Goal: Task Accomplishment & Management: Manage account settings

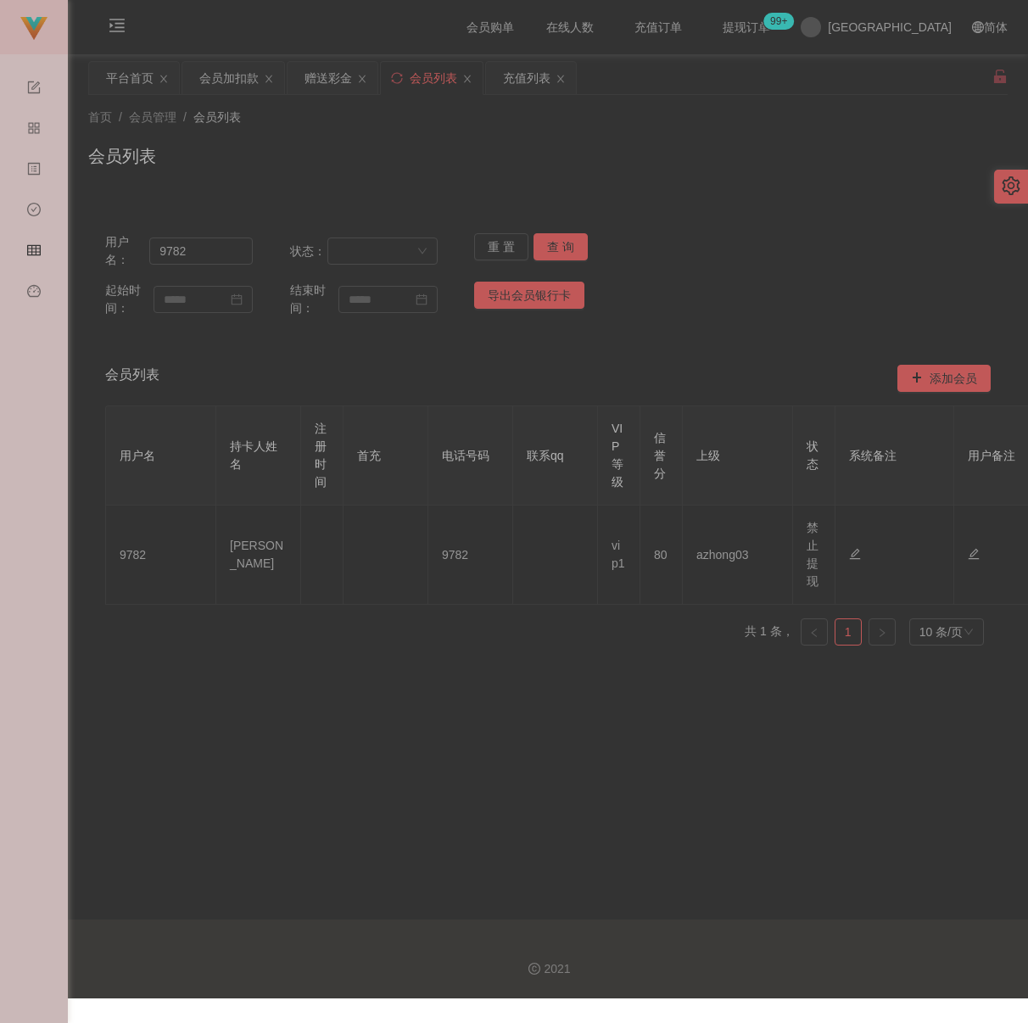
drag, startPoint x: 695, startPoint y: 222, endPoint x: 635, endPoint y: 221, distance: 60.2
click at [695, 222] on div "用户名： 9782 状态： 重 置 查 询 起始时间： 结束时间： 导出会员银行卡" at bounding box center [548, 275] width 920 height 118
click at [234, 75] on div "会员加扣款" at bounding box center [228, 78] width 59 height 32
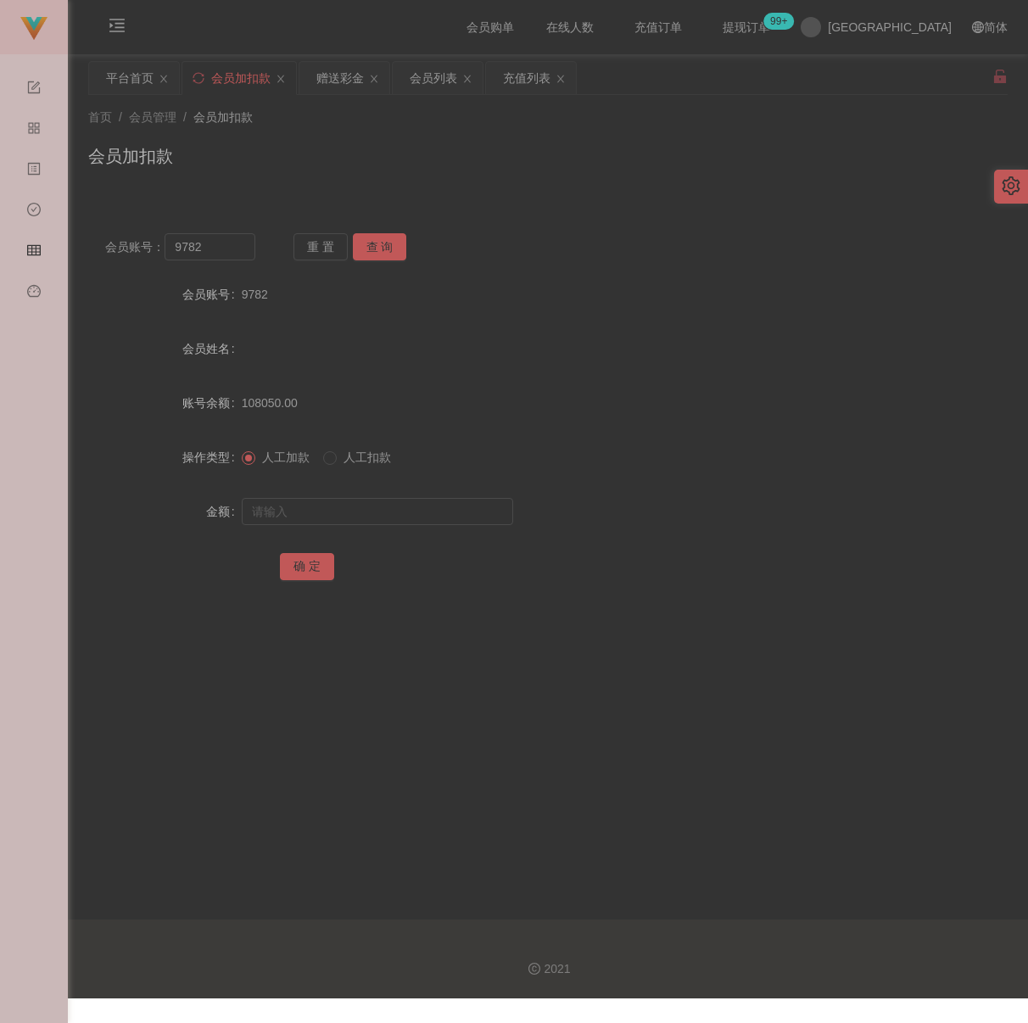
click at [431, 182] on div "会员加扣款" at bounding box center [548, 162] width 920 height 39
click at [230, 260] on input "9782" at bounding box center [210, 246] width 91 height 27
paste input "Sin8888"
type input "Sin8888"
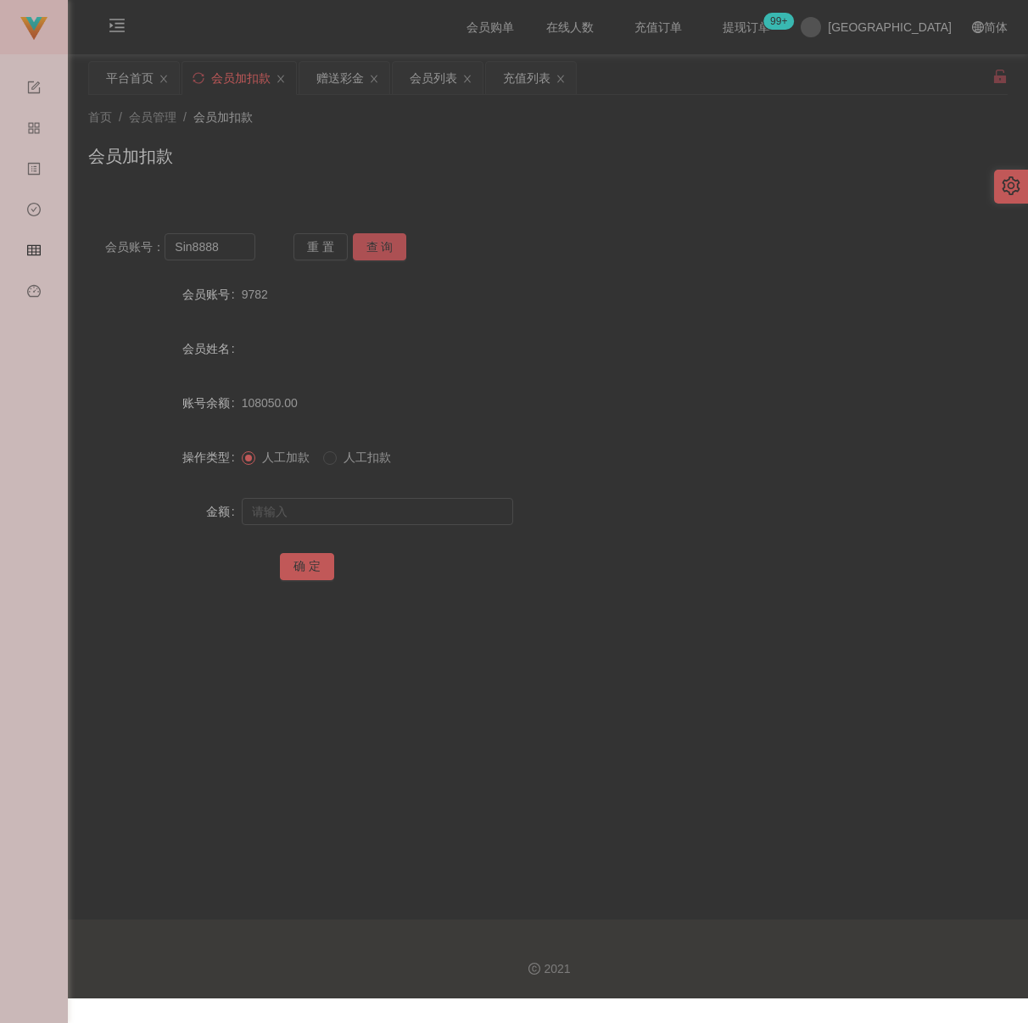
click at [400, 238] on button "查 询" at bounding box center [380, 246] width 54 height 27
click at [408, 514] on input "text" at bounding box center [377, 511] width 271 height 27
click at [390, 523] on input "text" at bounding box center [377, 511] width 271 height 27
paste input "10000"
type input "10000"
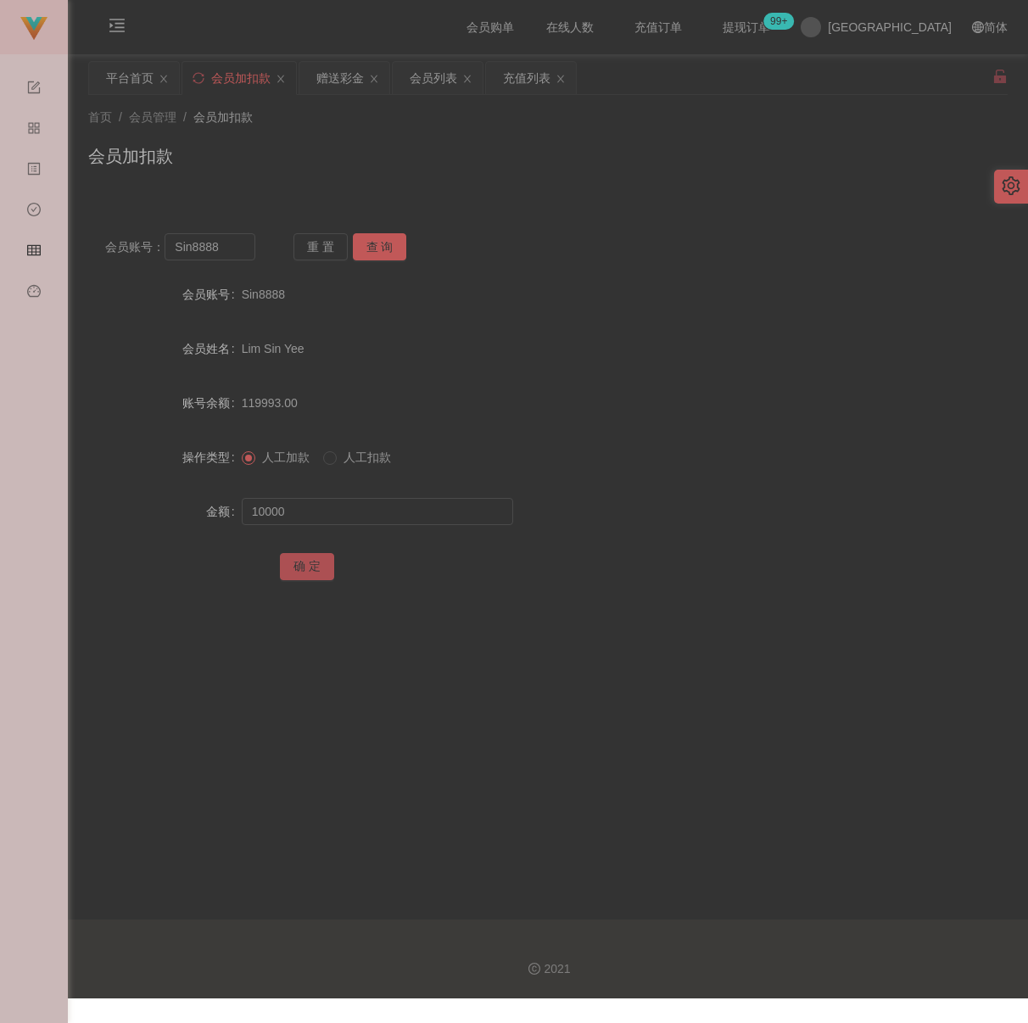
click at [305, 576] on button "确 定" at bounding box center [307, 566] width 54 height 27
click at [562, 188] on div "首页 / 会员管理 / 会员加扣款 / 会员加扣款" at bounding box center [548, 145] width 960 height 101
click at [229, 242] on input "Sin8888" at bounding box center [210, 246] width 91 height 27
click at [380, 239] on button "查 询" at bounding box center [380, 246] width 54 height 27
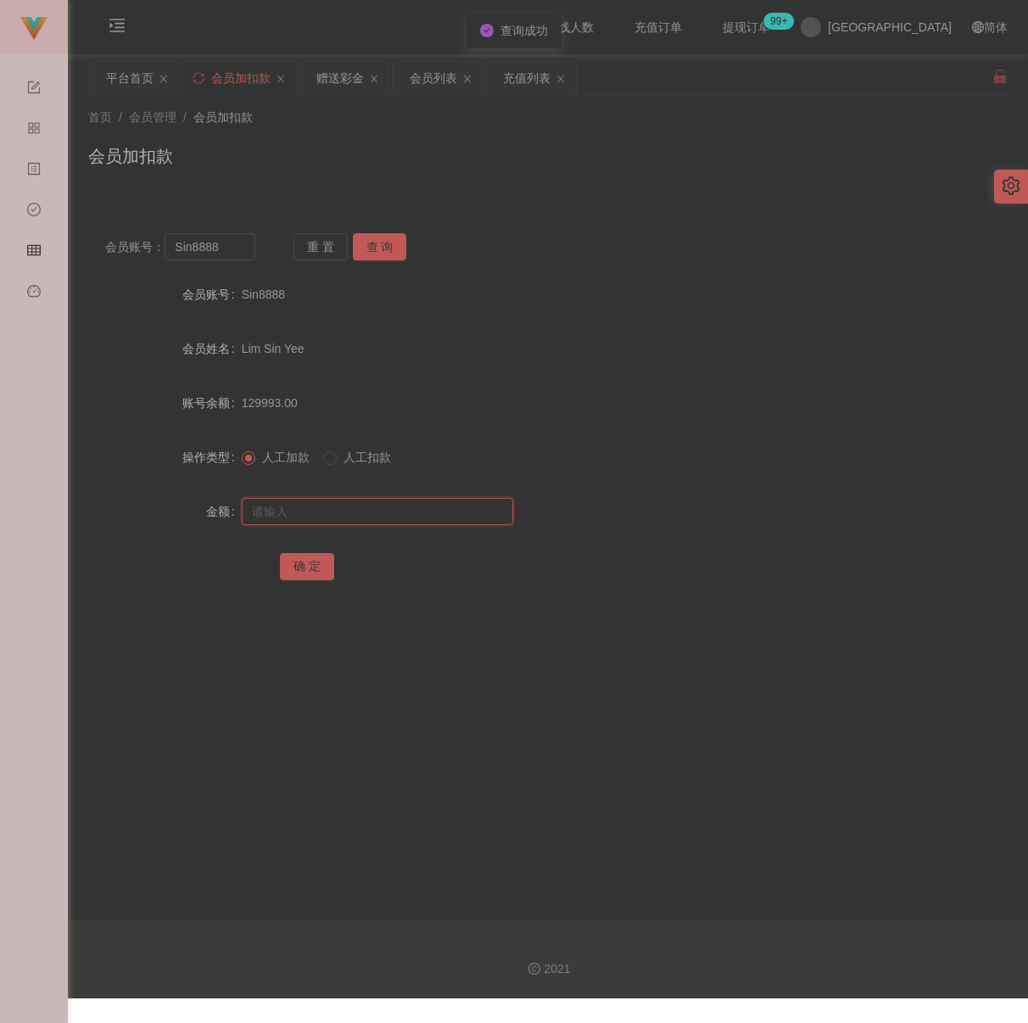
click at [344, 514] on input "text" at bounding box center [377, 511] width 271 height 27
type input "6000"
click at [306, 576] on button "确 定" at bounding box center [307, 566] width 54 height 27
click at [244, 260] on input "Sin8888" at bounding box center [210, 246] width 91 height 27
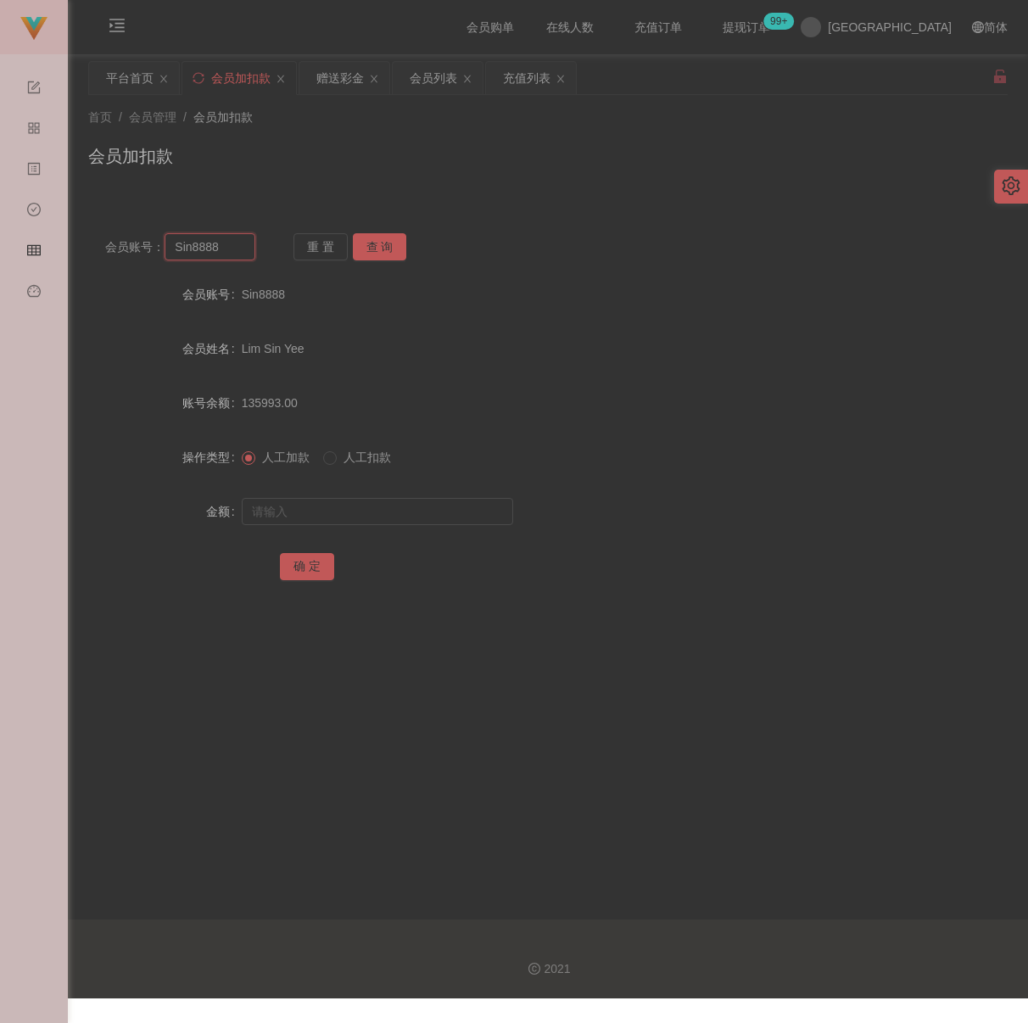
paste input "hong465"
type input "hong4658"
click at [379, 245] on button "查 询" at bounding box center [380, 246] width 54 height 27
click at [357, 525] on input "text" at bounding box center [377, 511] width 271 height 27
type input "4500"
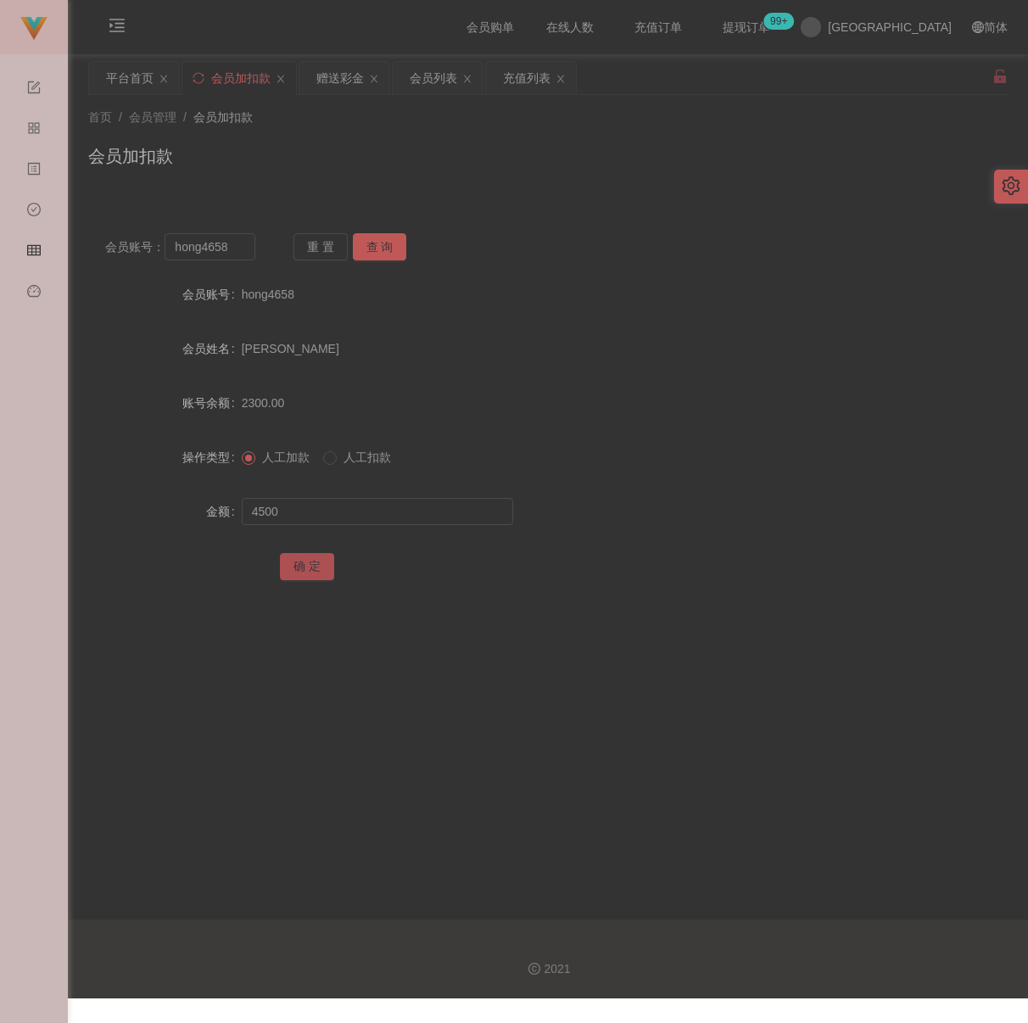
click at [311, 571] on button "确 定" at bounding box center [307, 566] width 54 height 27
click at [433, 87] on div "会员列表" at bounding box center [434, 78] width 48 height 32
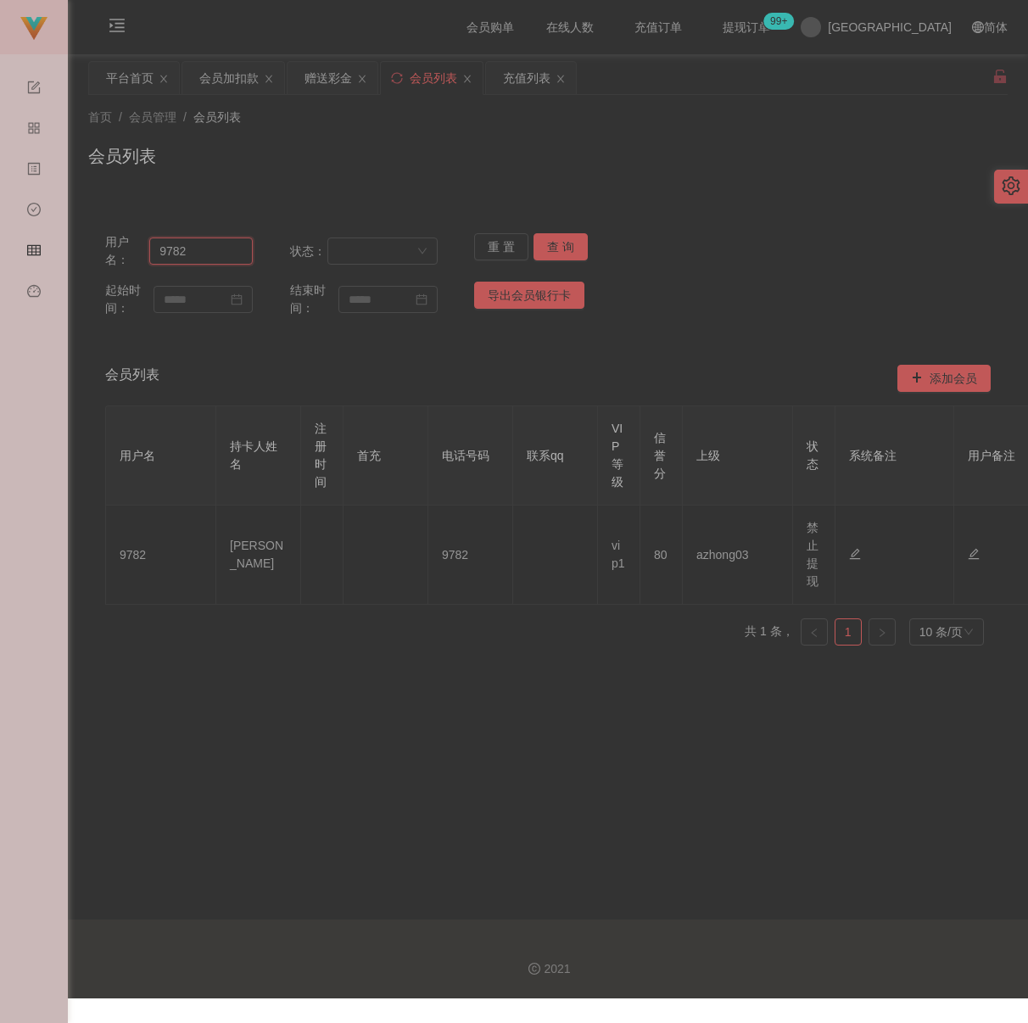
click at [192, 258] on input "9782" at bounding box center [200, 251] width 103 height 27
paste input "Sin8888"
type input "Sin8888"
click at [550, 239] on button "查 询" at bounding box center [561, 246] width 54 height 27
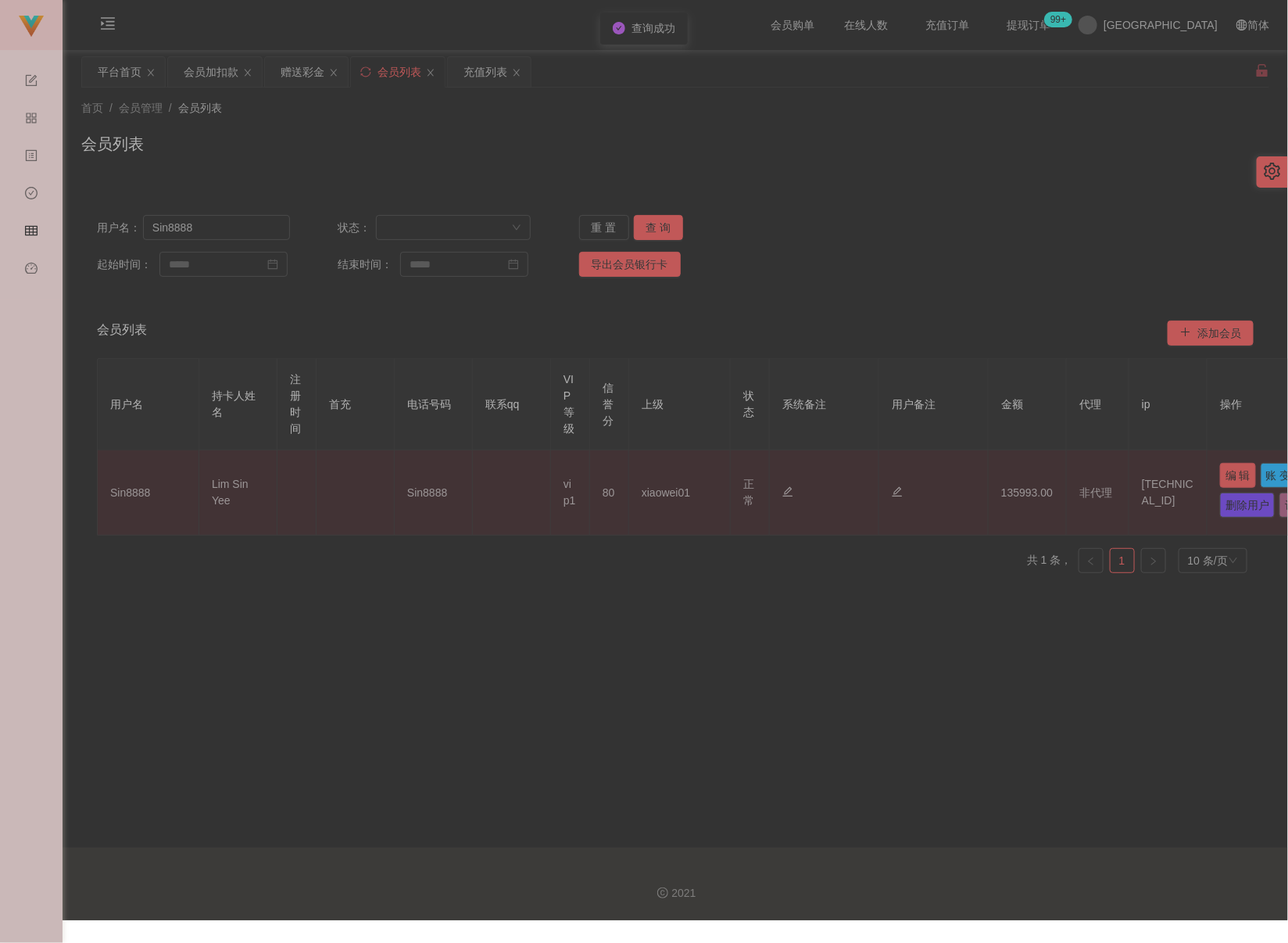
click at [946, 472] on button "编 辑" at bounding box center [1237, 475] width 36 height 25
type input "Sin8888"
type input "Lim Sin Yee"
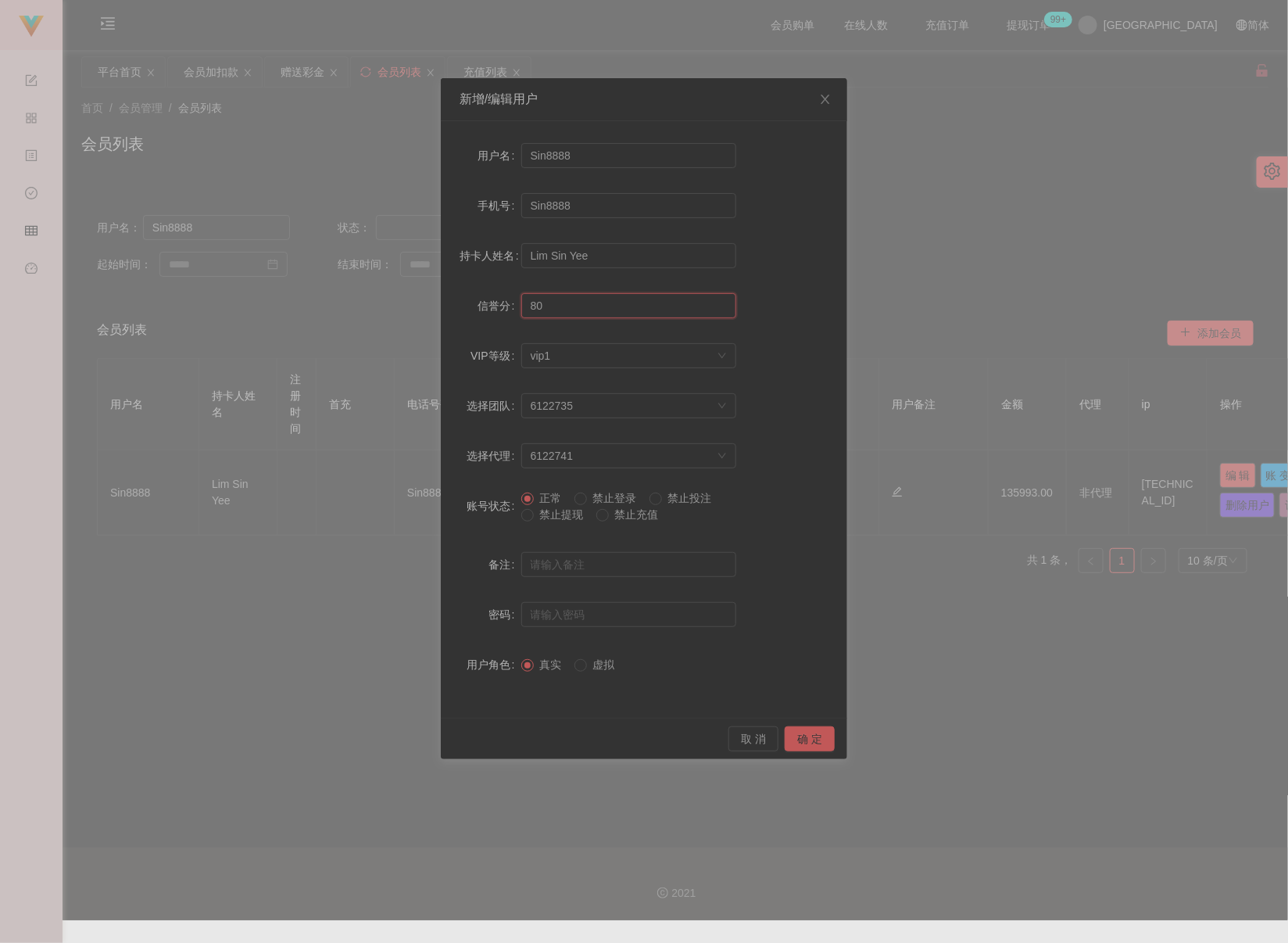
click at [569, 305] on input "80" at bounding box center [628, 305] width 215 height 25
type input "89"
click at [802, 730] on button "确 定" at bounding box center [810, 738] width 50 height 25
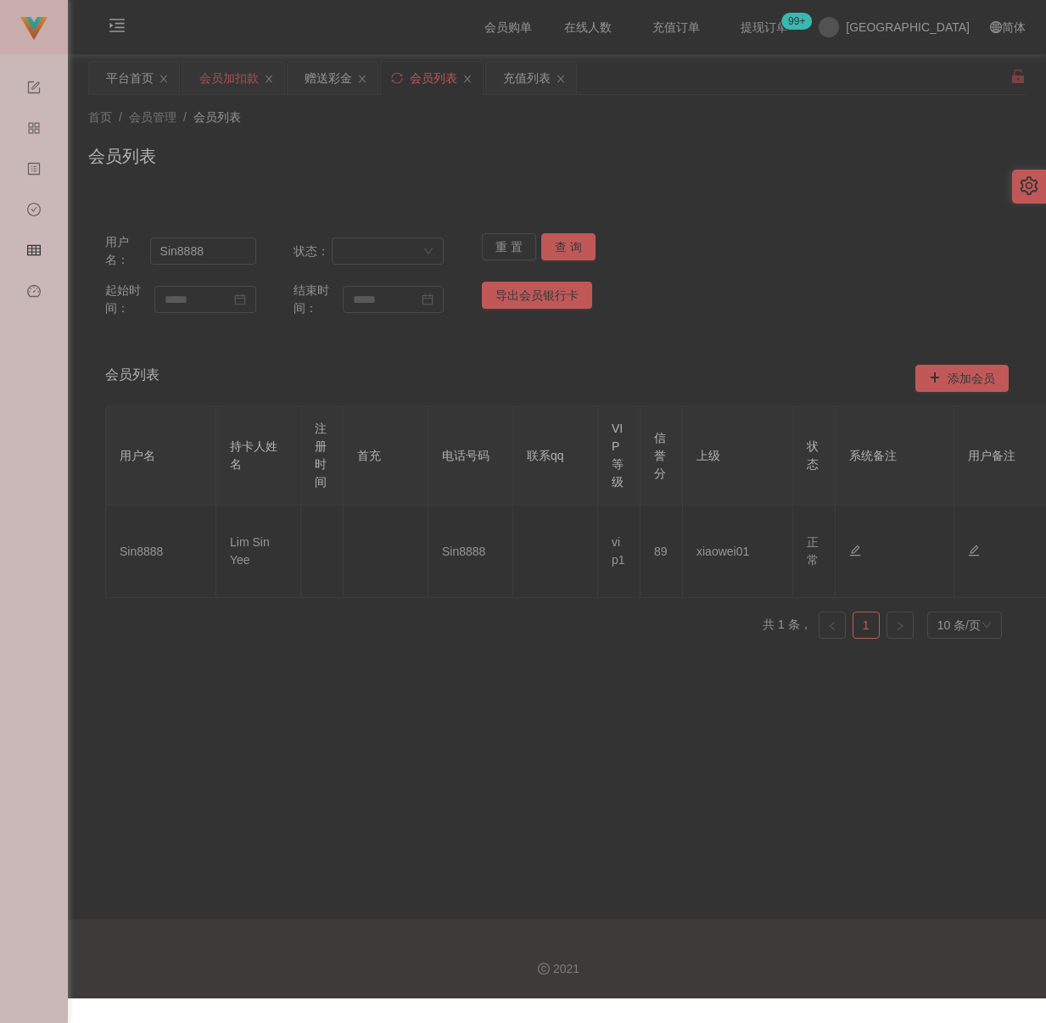
click at [227, 81] on div "会员加扣款" at bounding box center [228, 78] width 59 height 32
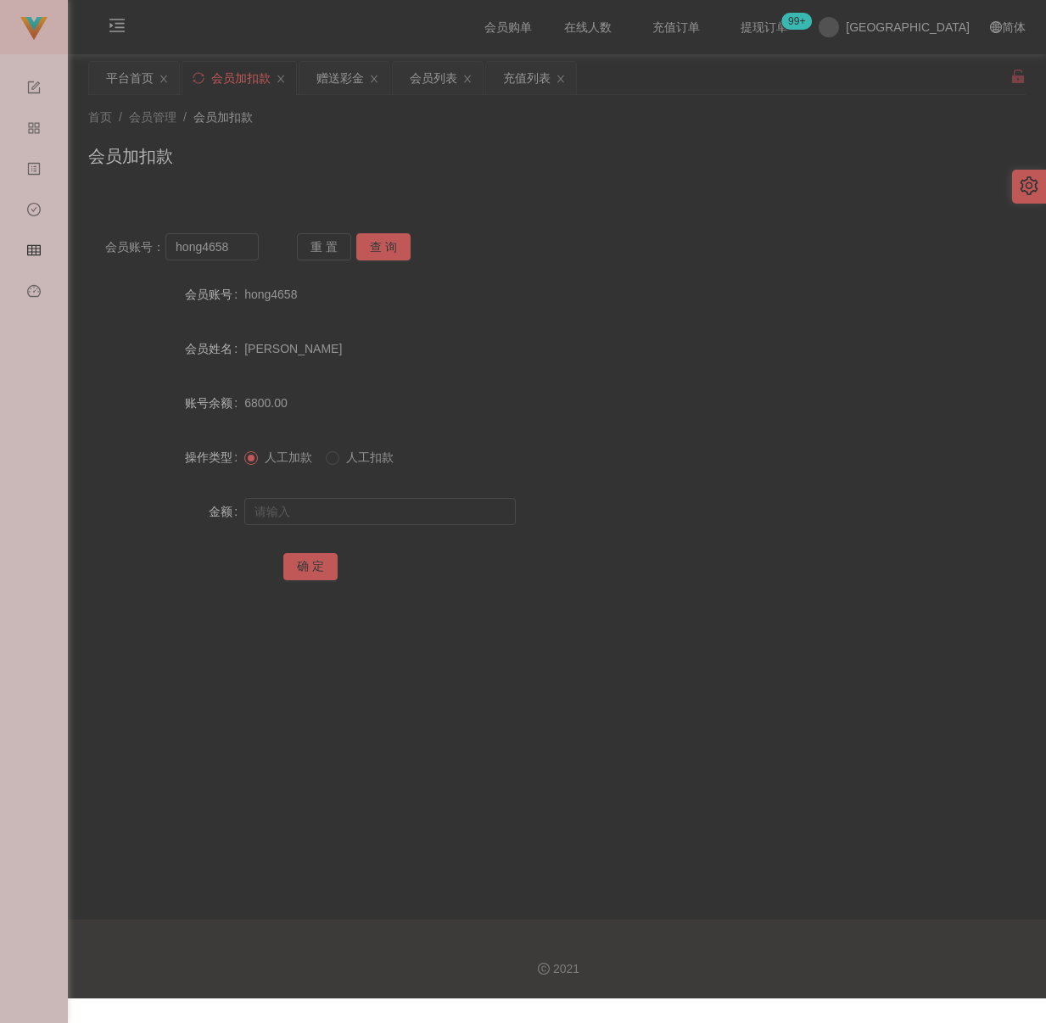
click at [591, 156] on div "会员加扣款" at bounding box center [556, 162] width 937 height 39
click at [639, 188] on div "首页 / 会员管理 / 会员加扣款 / 会员加扣款" at bounding box center [557, 145] width 978 height 101
click at [249, 255] on input "hong4658" at bounding box center [211, 246] width 93 height 27
paste input "6012"
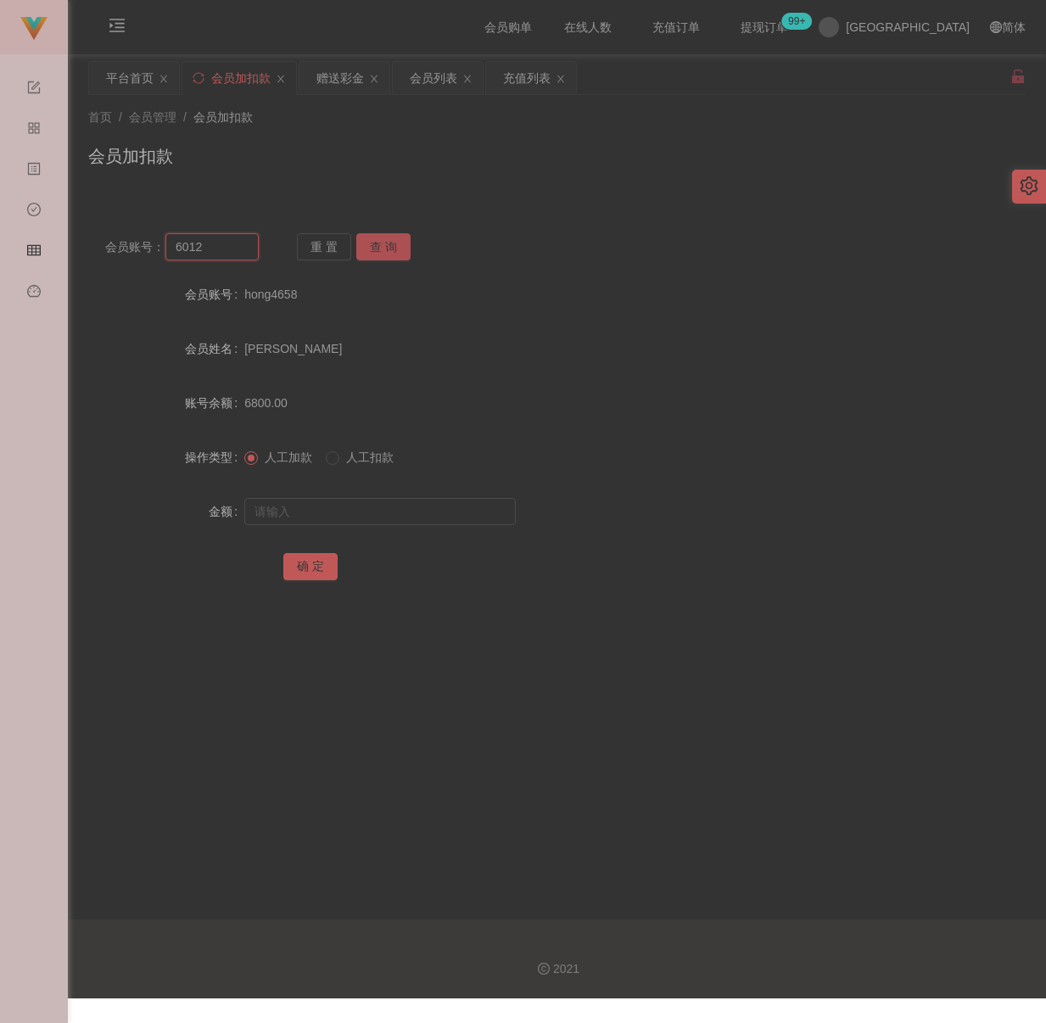
type input "6012"
click at [397, 239] on button "查 询" at bounding box center [383, 246] width 54 height 27
click at [415, 512] on input "text" at bounding box center [379, 511] width 271 height 27
type input "1600"
click at [321, 571] on button "确 定" at bounding box center [310, 566] width 54 height 27
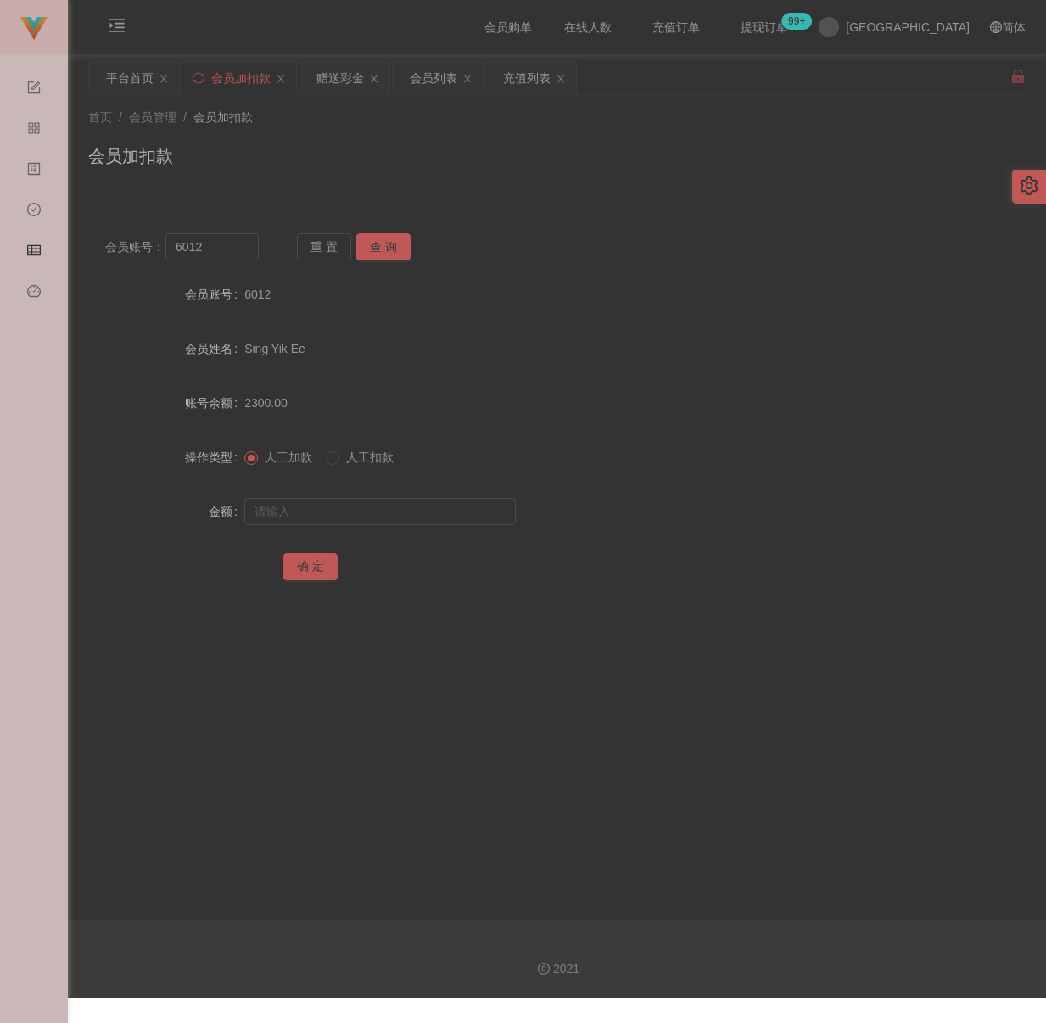
click at [448, 182] on div "会员加扣款" at bounding box center [556, 162] width 937 height 39
click at [248, 244] on input "6012" at bounding box center [211, 246] width 93 height 27
paste input "Ling5655"
type input "Ling5655"
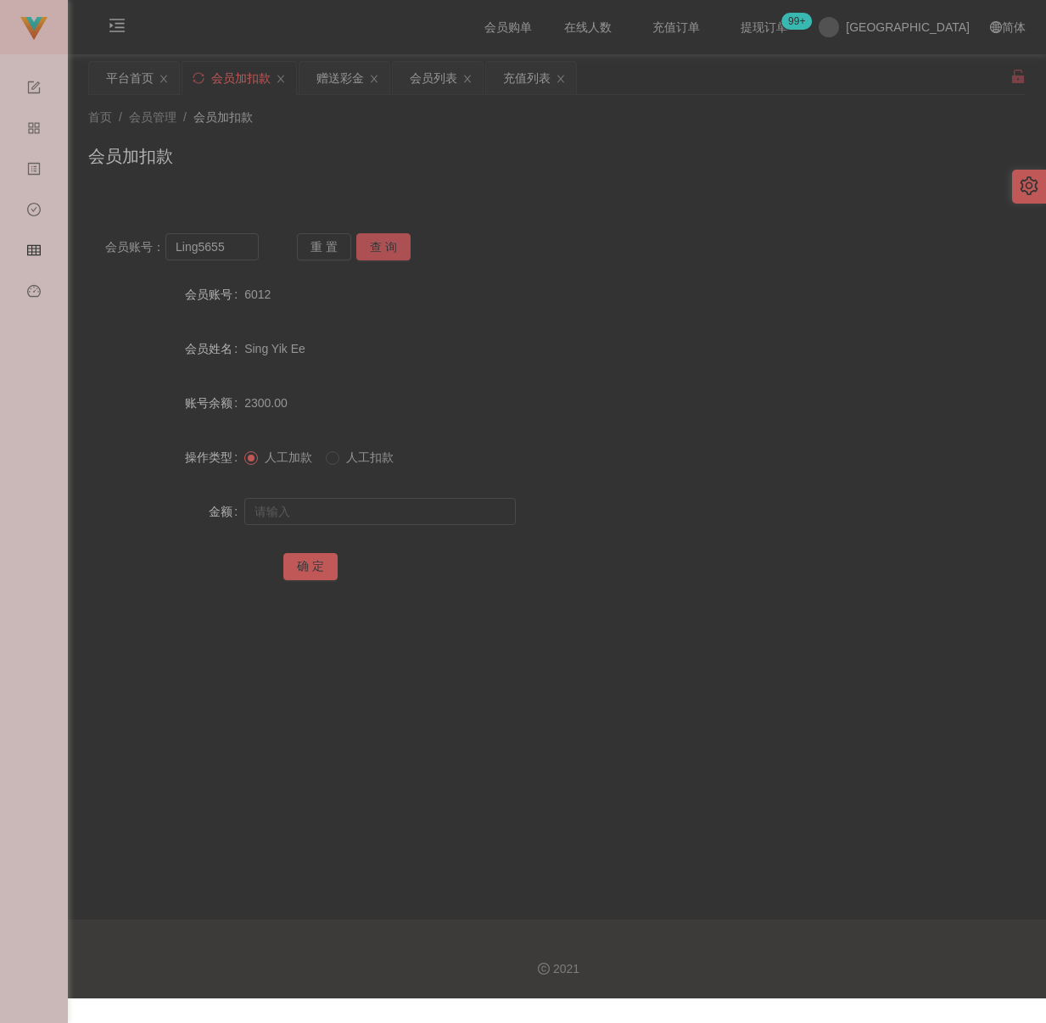
click at [379, 239] on button "查 询" at bounding box center [383, 246] width 54 height 27
click at [378, 505] on input "text" at bounding box center [379, 511] width 271 height 27
click at [423, 520] on input "text" at bounding box center [379, 511] width 271 height 27
paste input "30"
type input "30"
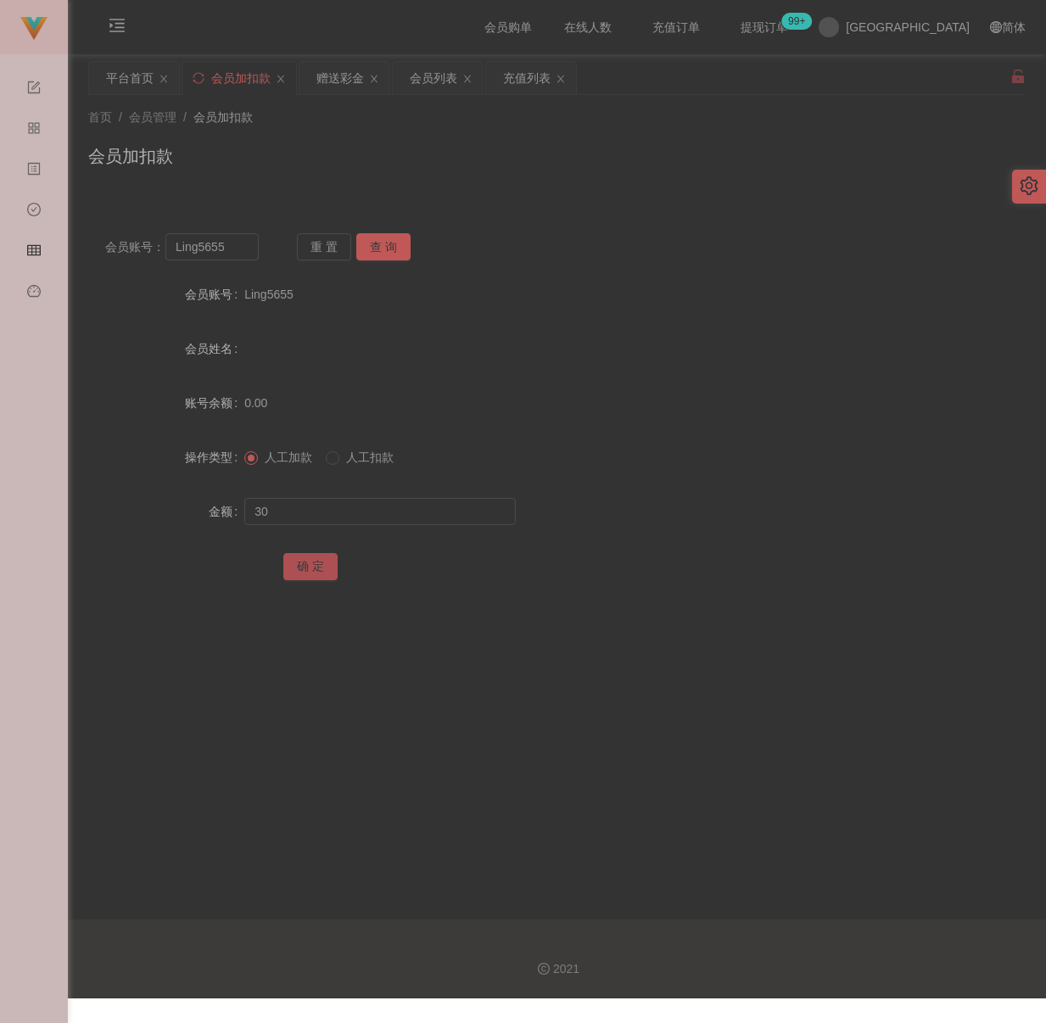
click at [308, 557] on button "确 定" at bounding box center [310, 566] width 54 height 27
click at [451, 140] on div "首页 / 会员管理 / 会员加扣款 / 会员加扣款" at bounding box center [556, 146] width 937 height 74
click at [449, 84] on div "会员列表" at bounding box center [434, 78] width 48 height 32
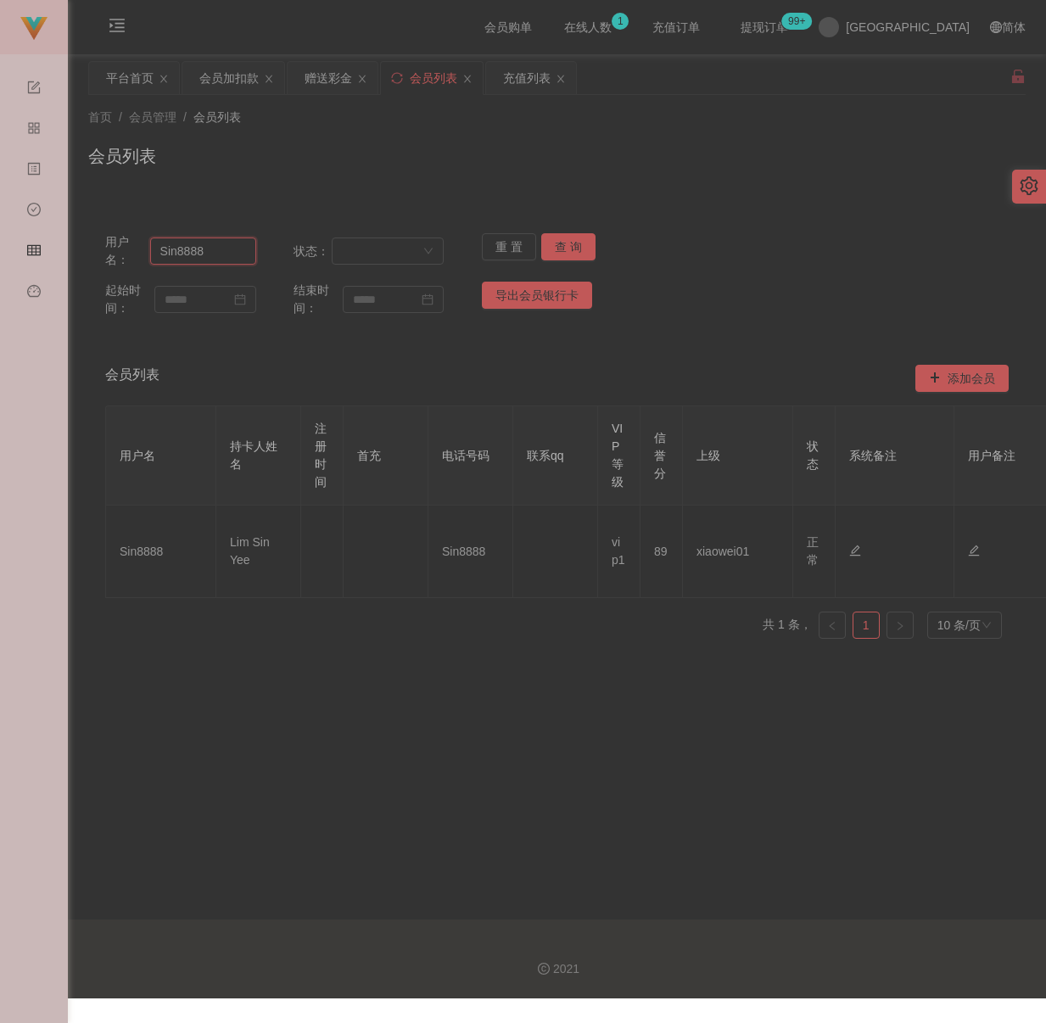
click at [229, 262] on input "Sin8888" at bounding box center [203, 251] width 106 height 27
paste input "Ouies"
type input "Ouies"
click at [570, 238] on button "查 询" at bounding box center [568, 246] width 54 height 27
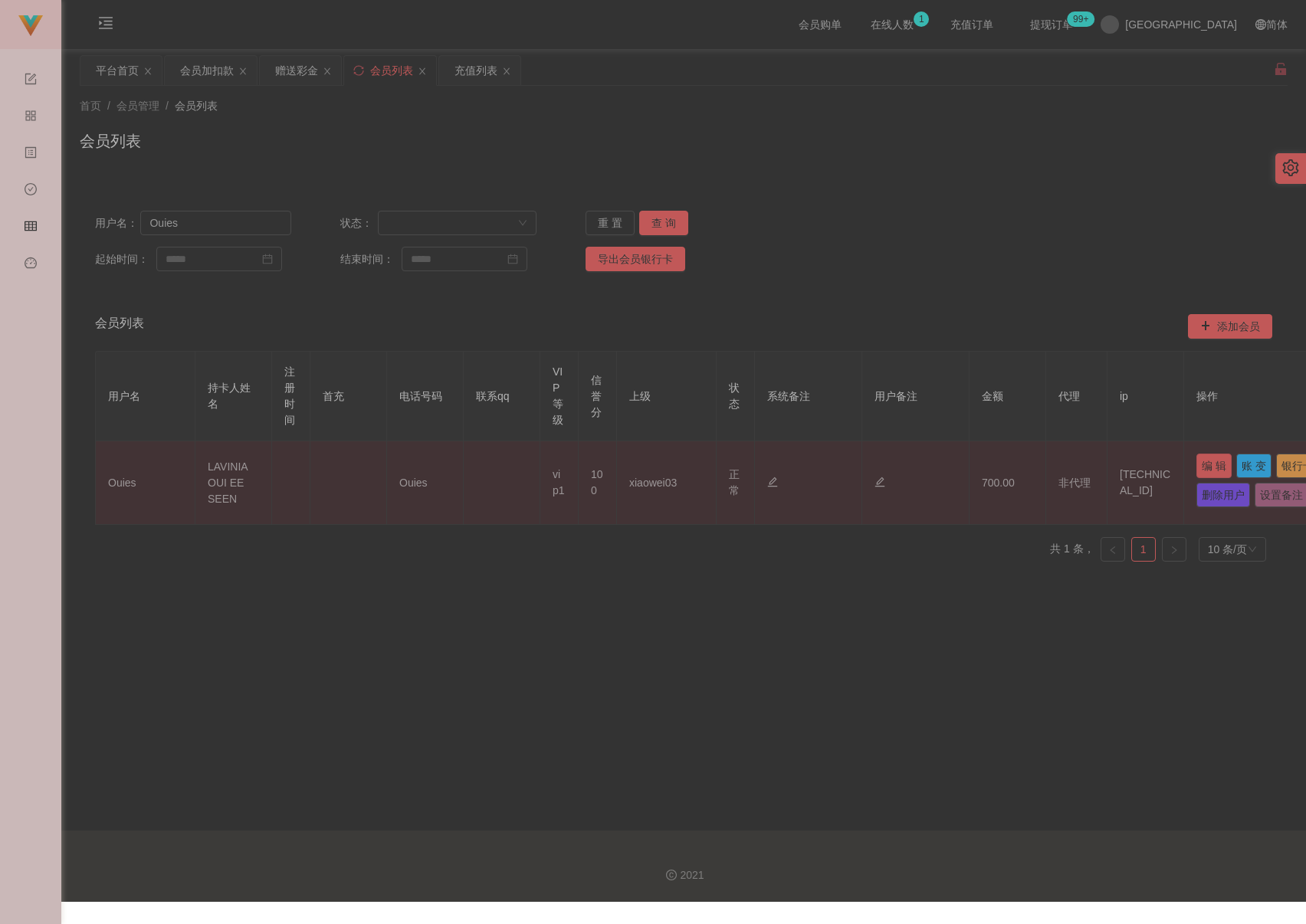
click at [928, 467] on button "编 辑" at bounding box center [1213, 465] width 35 height 24
type input "Ouies"
type input "LAVINIA OUI EE SEEN"
type input "100"
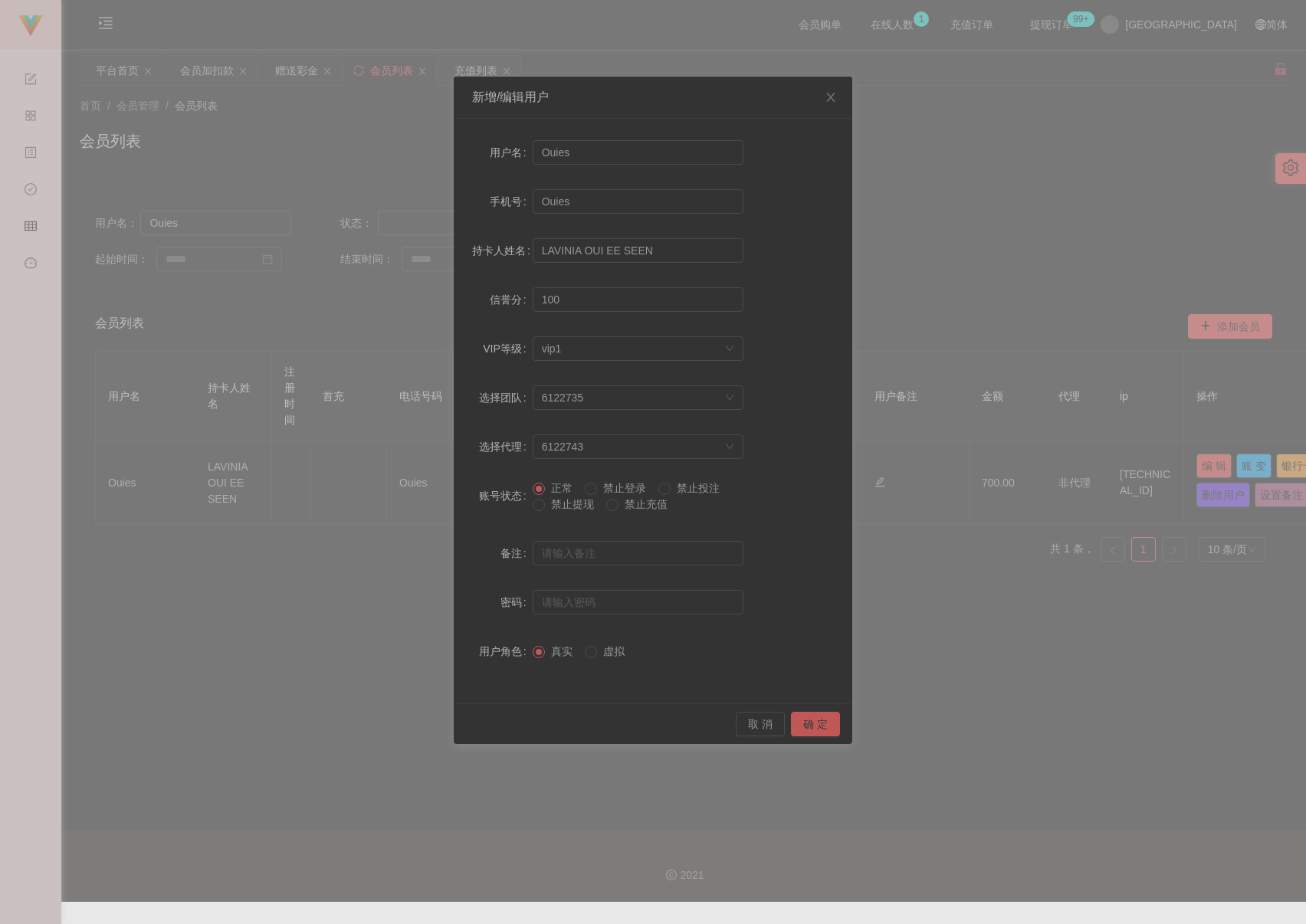
click at [574, 499] on span "禁止提现" at bounding box center [572, 504] width 55 height 13
click at [814, 726] on button "确 定" at bounding box center [816, 723] width 49 height 24
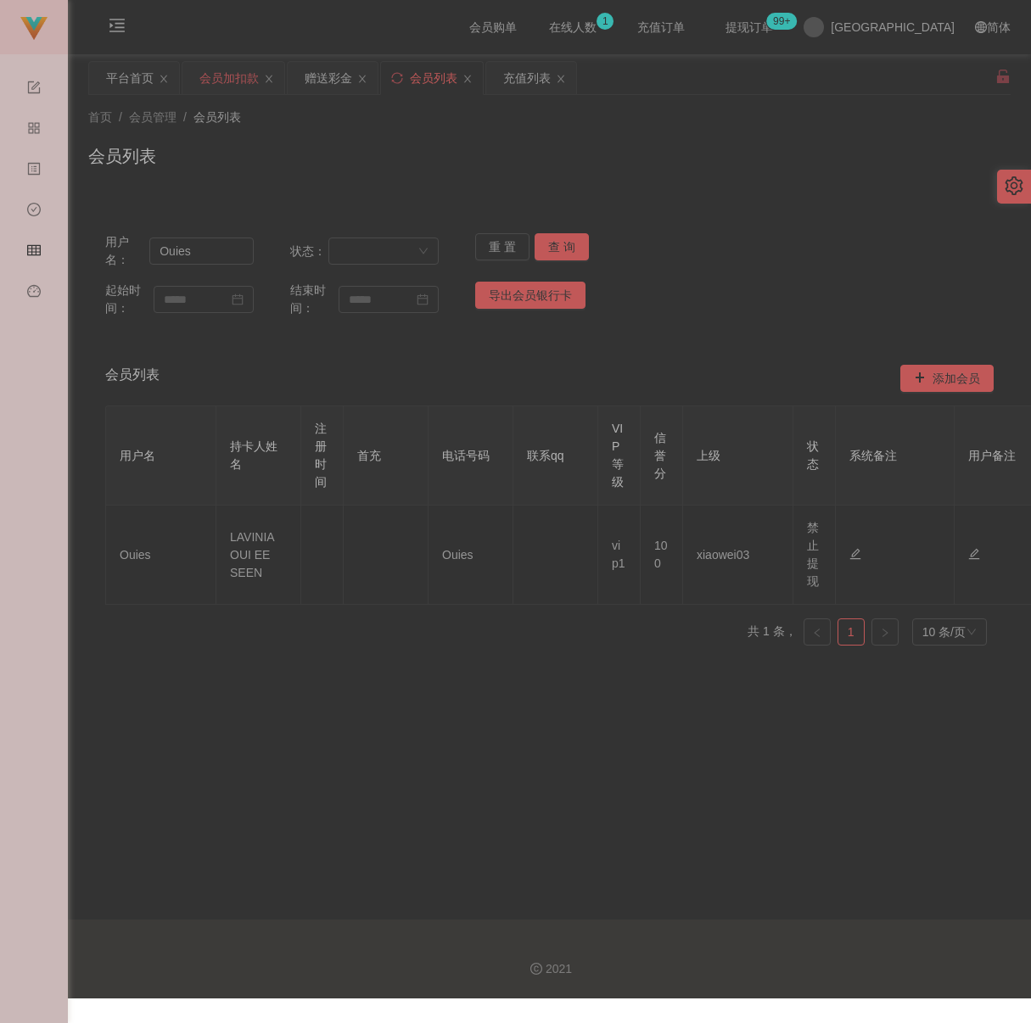
click at [237, 84] on div "会员加扣款" at bounding box center [228, 78] width 59 height 32
